Goal: Transaction & Acquisition: Purchase product/service

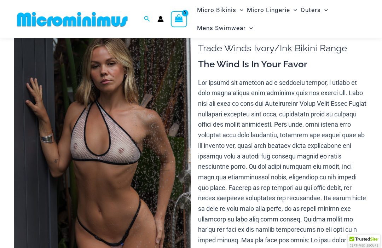
scroll to position [41, 0]
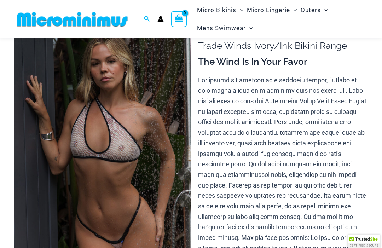
click at [169, 192] on img at bounding box center [102, 150] width 177 height 265
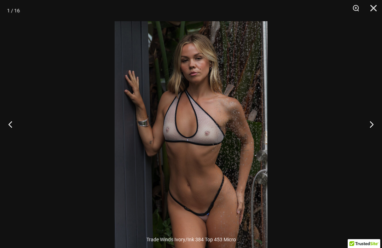
click at [236, 172] on img at bounding box center [191, 135] width 153 height 229
click at [235, 172] on img at bounding box center [191, 135] width 153 height 229
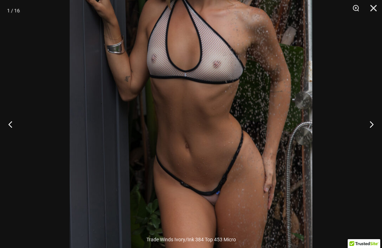
click at [368, 140] on button "Next" at bounding box center [368, 123] width 27 height 35
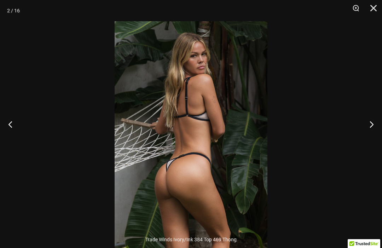
click at [373, 140] on button "Next" at bounding box center [368, 123] width 27 height 35
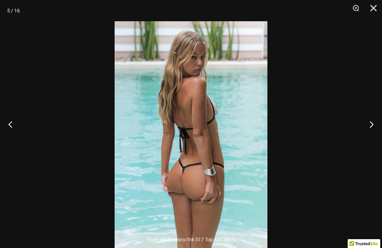
click at [311, 173] on div at bounding box center [191, 124] width 382 height 248
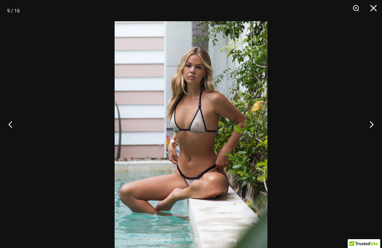
click at [264, 169] on img at bounding box center [191, 135] width 153 height 229
click at [256, 169] on img at bounding box center [191, 135] width 153 height 229
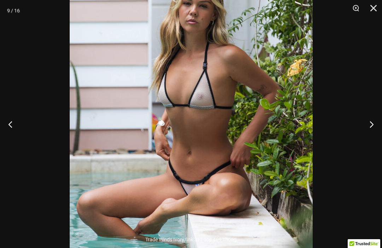
click at [252, 169] on img at bounding box center [191, 115] width 243 height 364
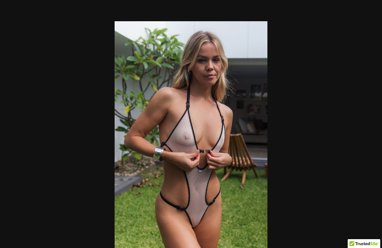
click at [241, 191] on img at bounding box center [191, 135] width 153 height 229
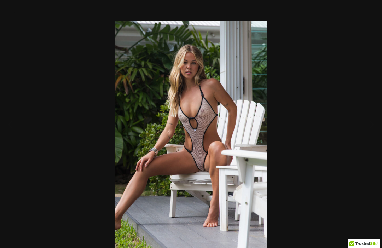
click at [245, 173] on img at bounding box center [191, 135] width 153 height 229
click at [244, 173] on img at bounding box center [191, 135] width 153 height 229
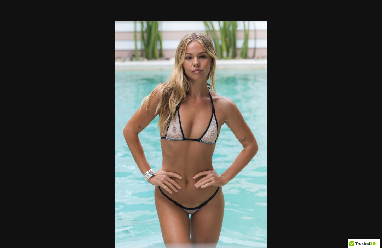
click at [309, 154] on div at bounding box center [191, 124] width 382 height 248
click at [371, 11] on button "Close" at bounding box center [371, 10] width 18 height 21
